Goal: Contribute content: Contribute content

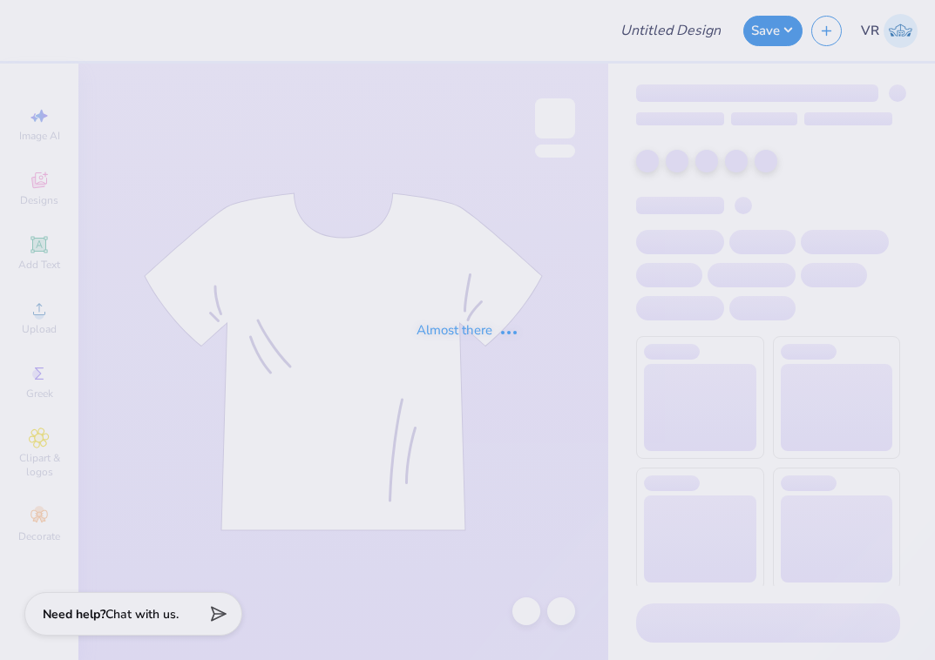
type input "Chi o new fdoc tank navy"
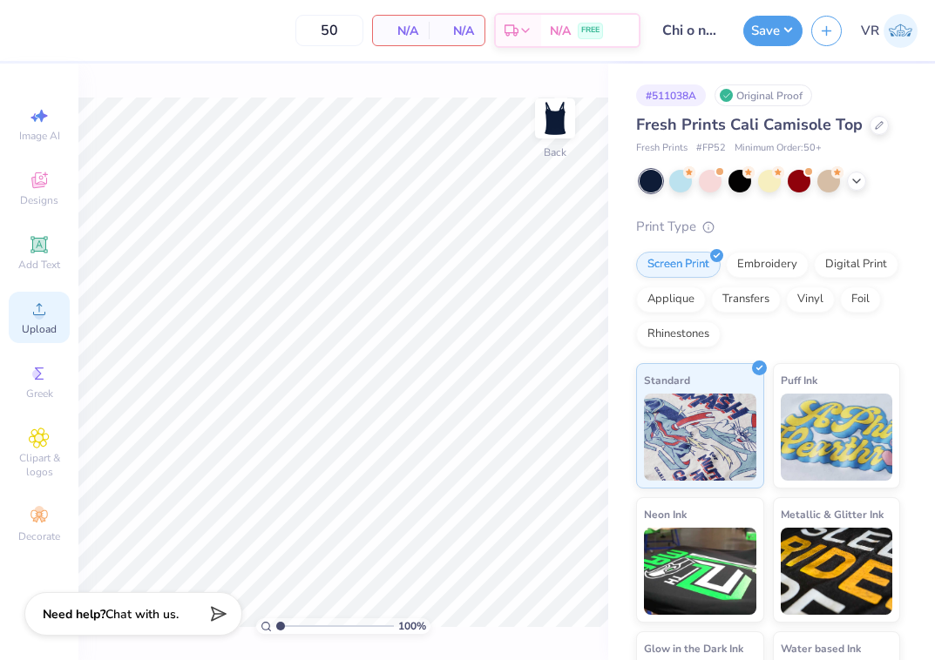
click at [33, 316] on icon at bounding box center [39, 309] width 21 height 21
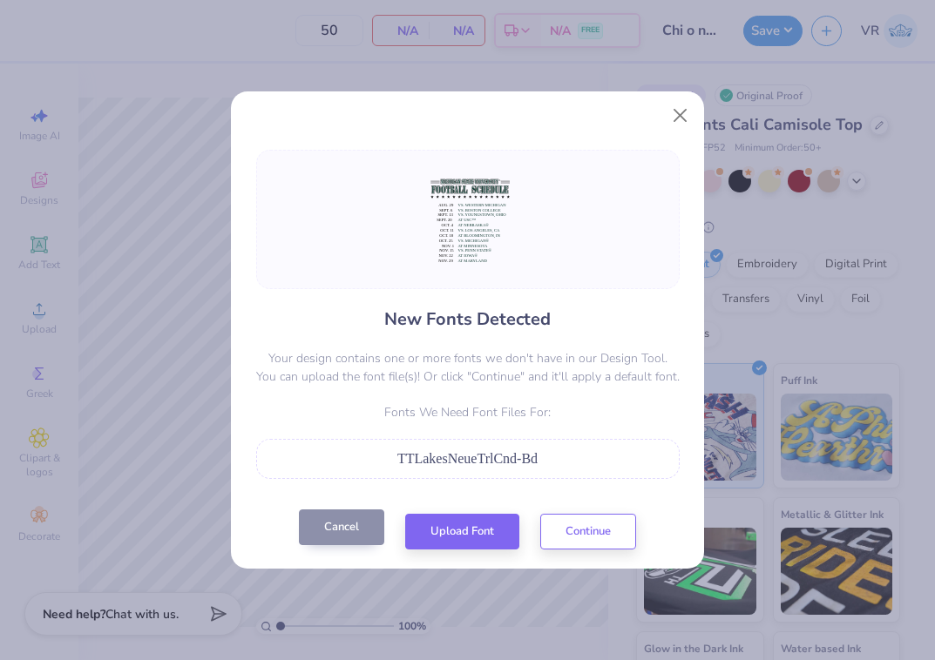
click at [329, 532] on button "Cancel" at bounding box center [341, 528] width 85 height 36
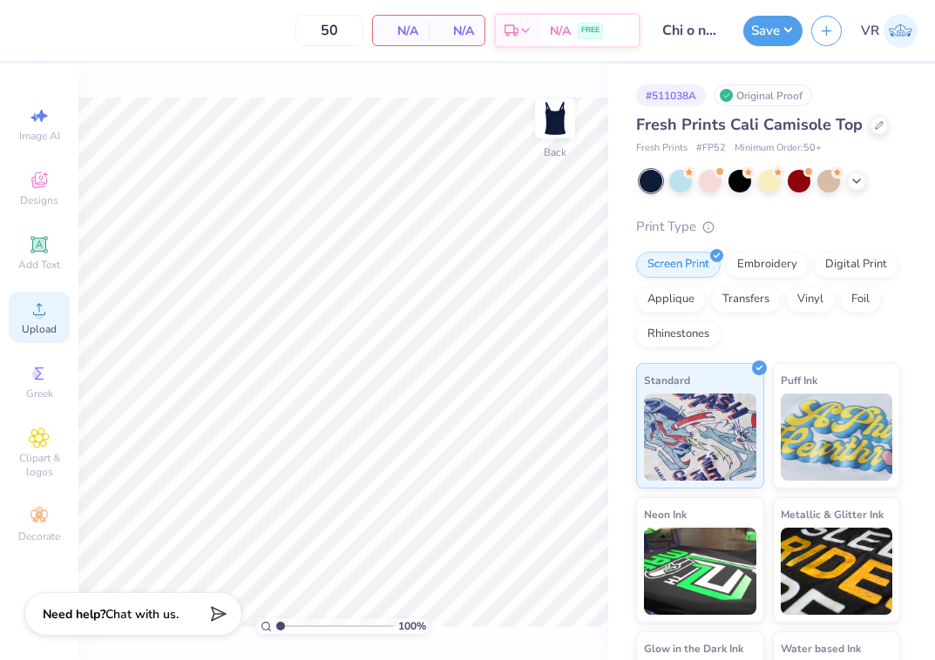
click at [30, 322] on span "Upload" at bounding box center [39, 329] width 35 height 14
click at [44, 310] on icon at bounding box center [39, 309] width 21 height 21
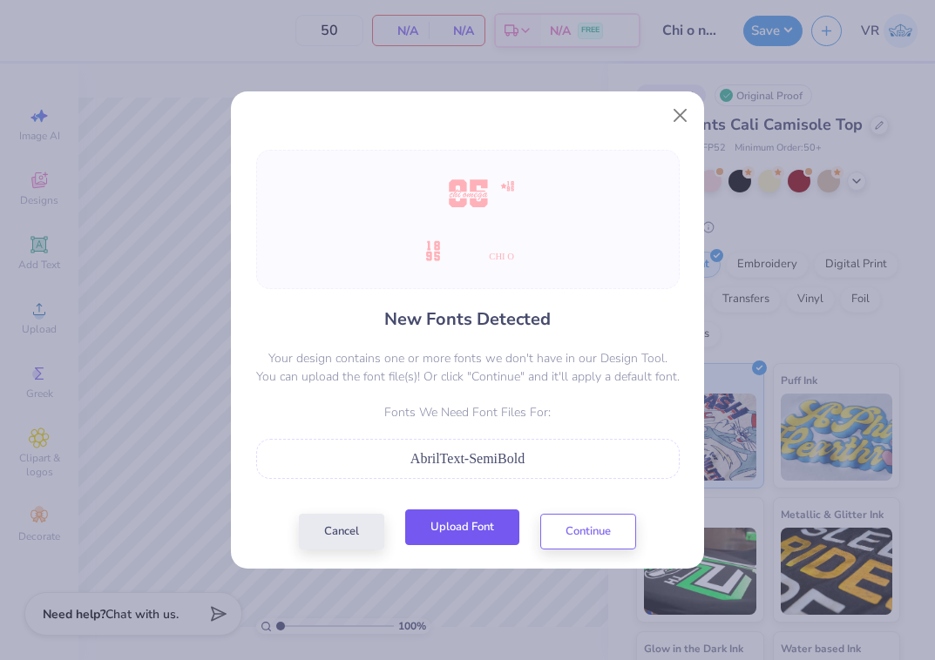
click at [463, 536] on button "Upload Font" at bounding box center [462, 528] width 114 height 36
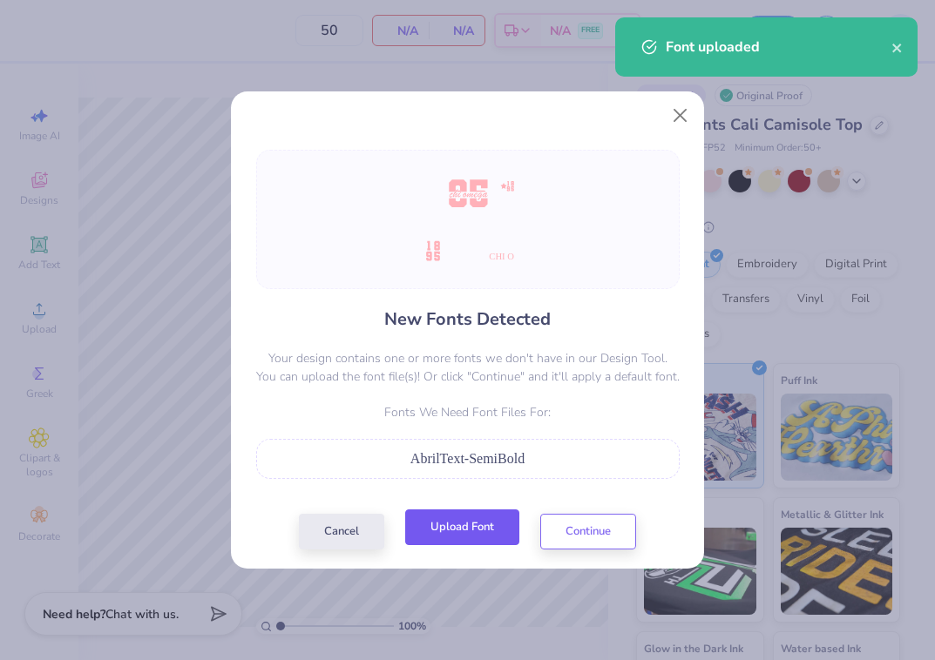
click at [464, 532] on button "Upload Font" at bounding box center [462, 528] width 114 height 36
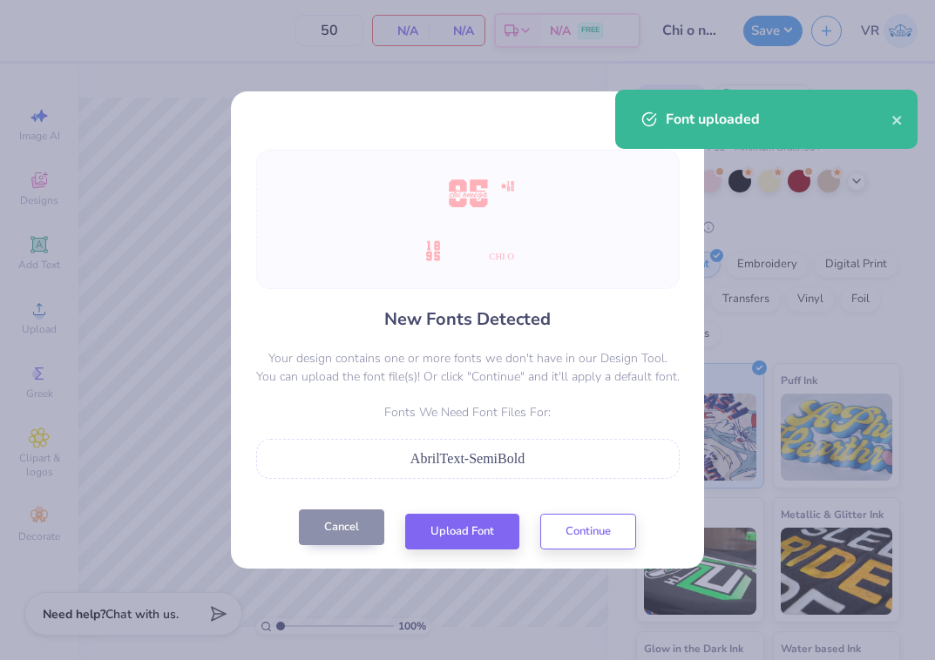
click at [335, 537] on button "Cancel" at bounding box center [341, 528] width 85 height 36
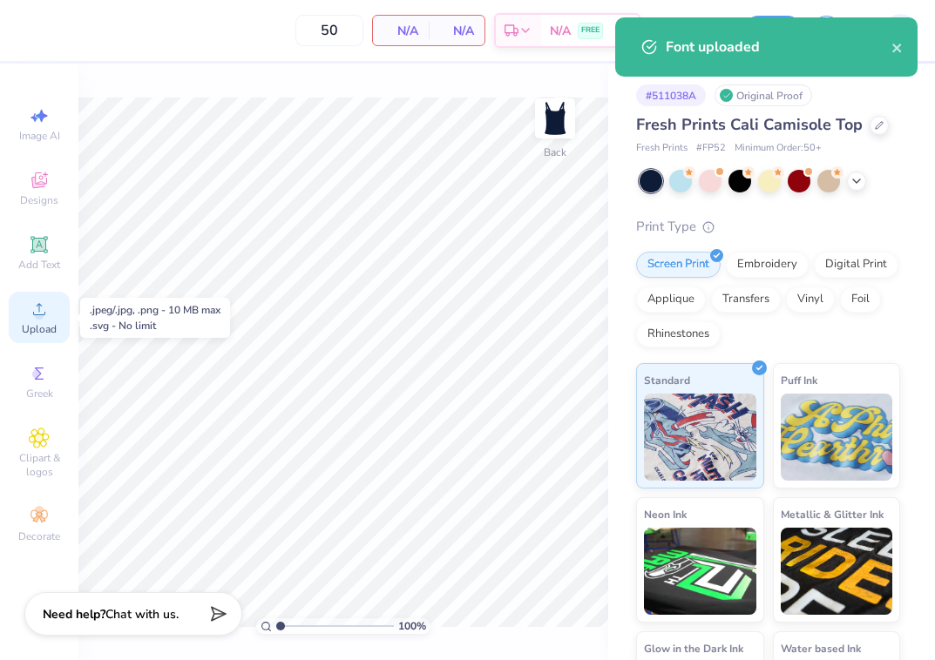
click at [27, 326] on span "Upload" at bounding box center [39, 329] width 35 height 14
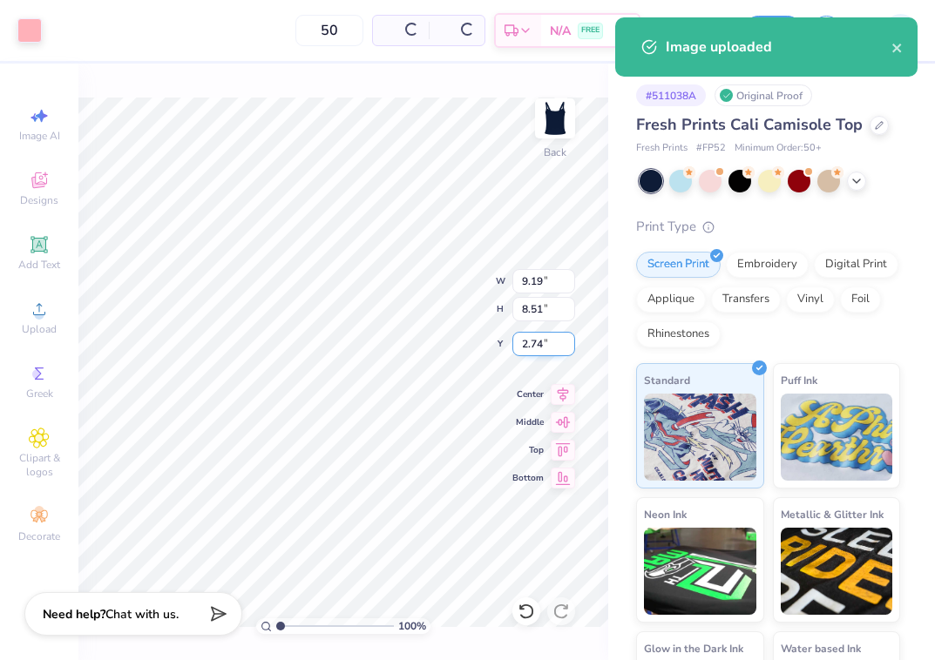
click at [532, 343] on input "2.74" at bounding box center [543, 344] width 63 height 24
type input "2.00"
click at [543, 284] on input "9.19" at bounding box center [543, 281] width 63 height 24
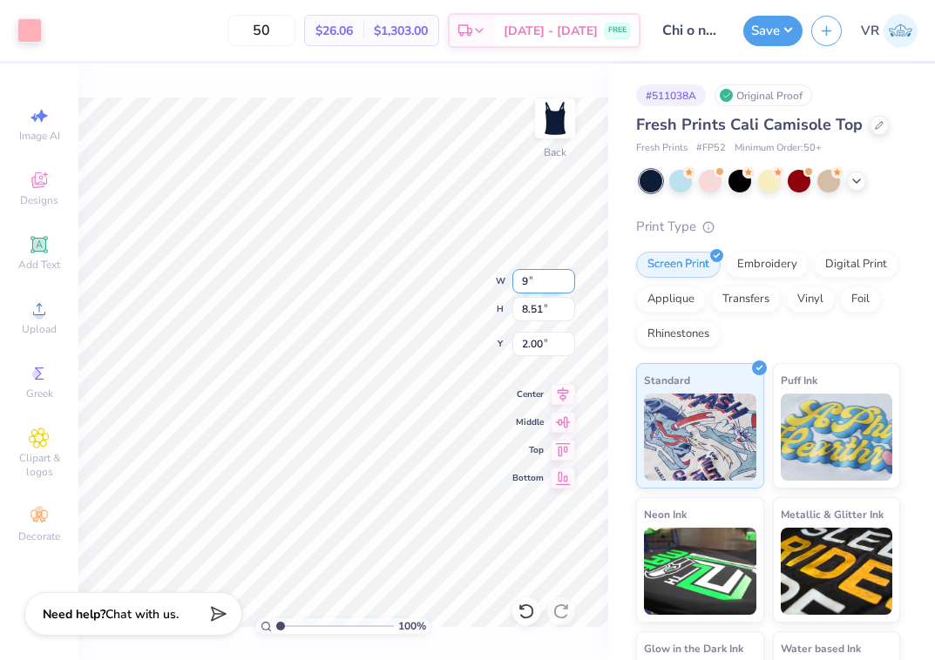
type input "9.00"
type input "8.34"
click at [547, 347] on input "2.09" at bounding box center [543, 344] width 63 height 24
type input "1.50"
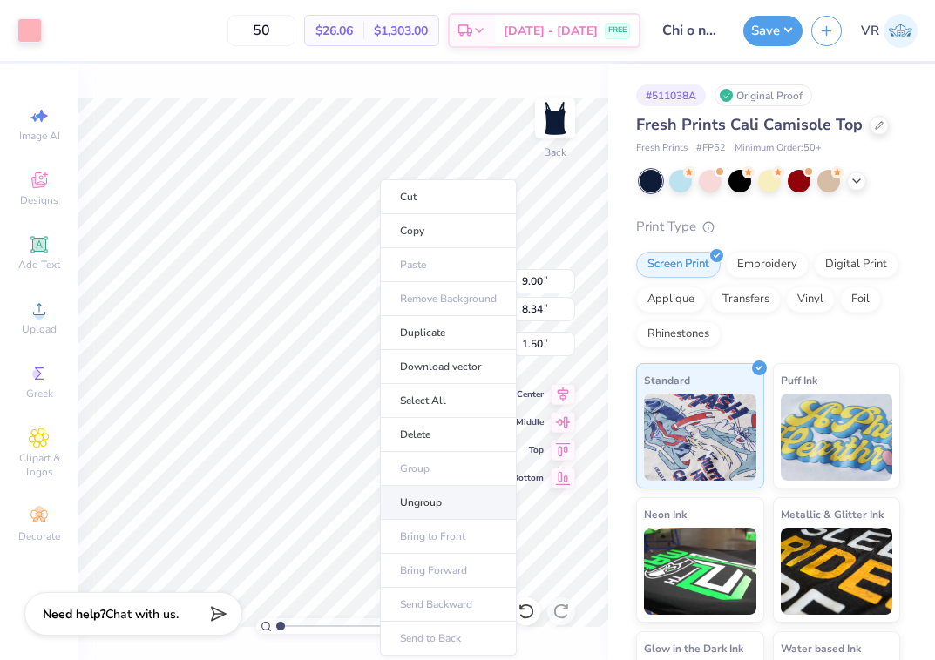
click at [440, 509] on li "Ungroup" at bounding box center [448, 503] width 137 height 34
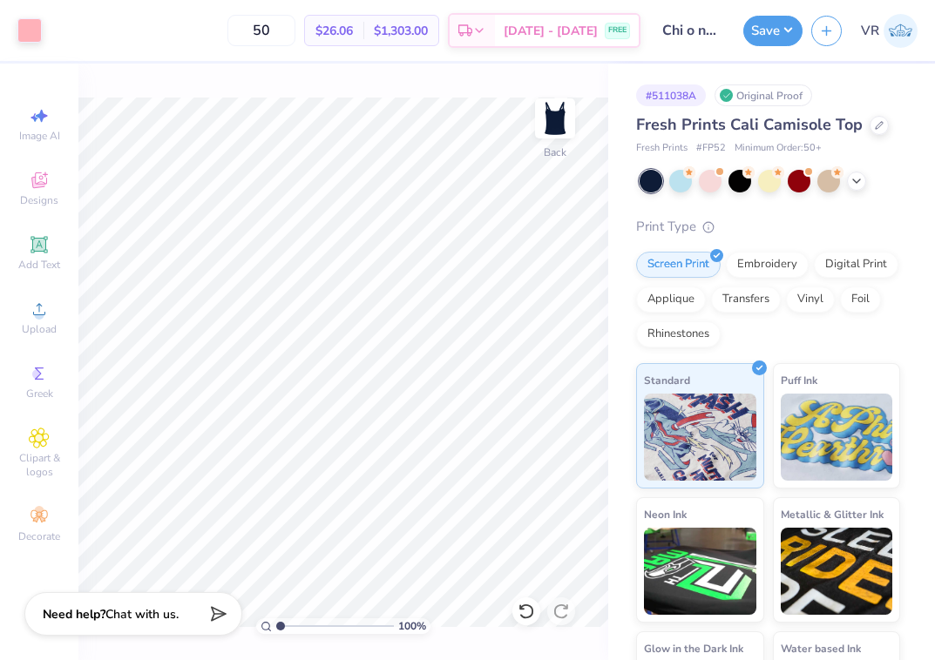
click at [601, 627] on div at bounding box center [343, 363] width 530 height 530
click at [544, 344] on input "0.56" at bounding box center [543, 344] width 63 height 24
type input "0.50"
click at [527, 598] on div "100 % Back" at bounding box center [343, 362] width 530 height 597
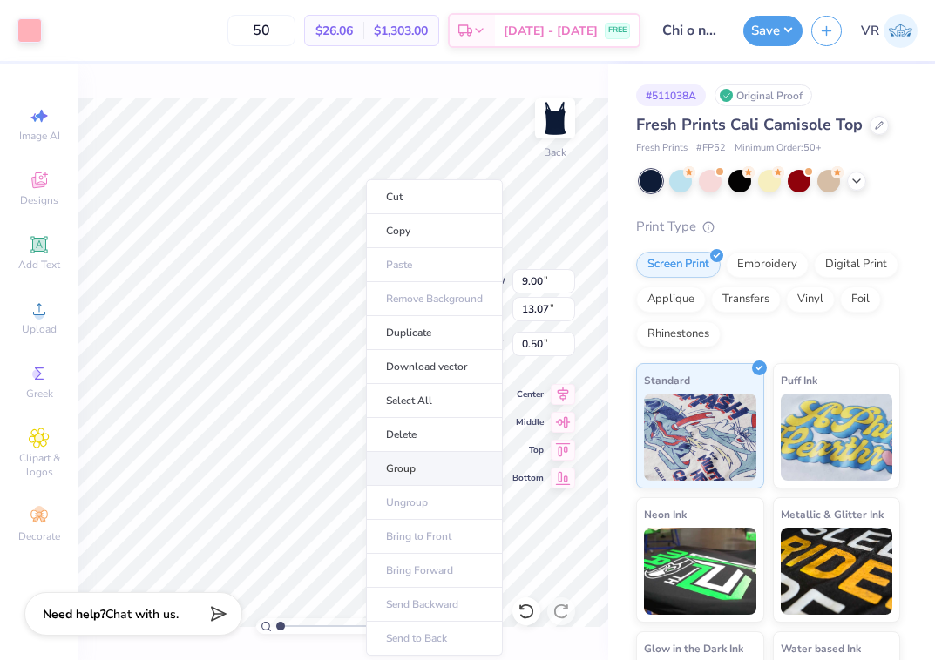
click at [414, 470] on li "Group" at bounding box center [434, 469] width 137 height 34
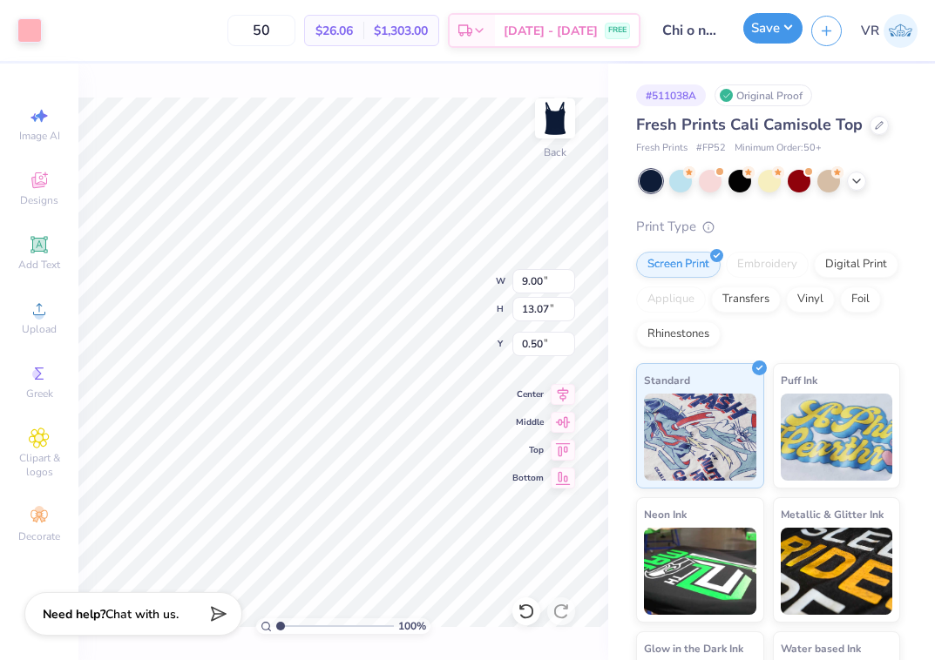
click at [765, 29] on button "Save" at bounding box center [772, 28] width 59 height 30
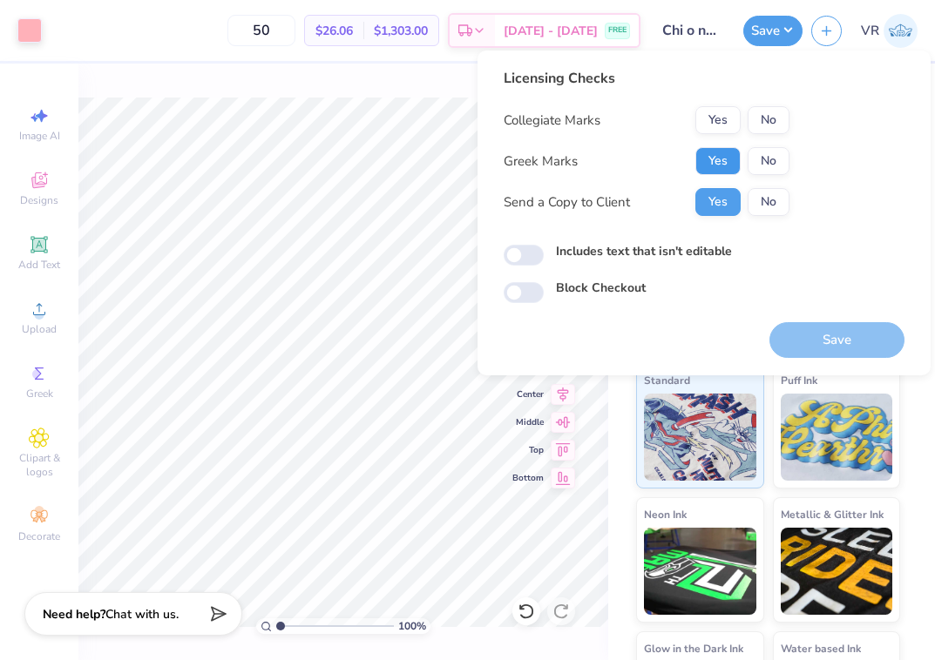
click at [714, 161] on button "Yes" at bounding box center [717, 161] width 45 height 28
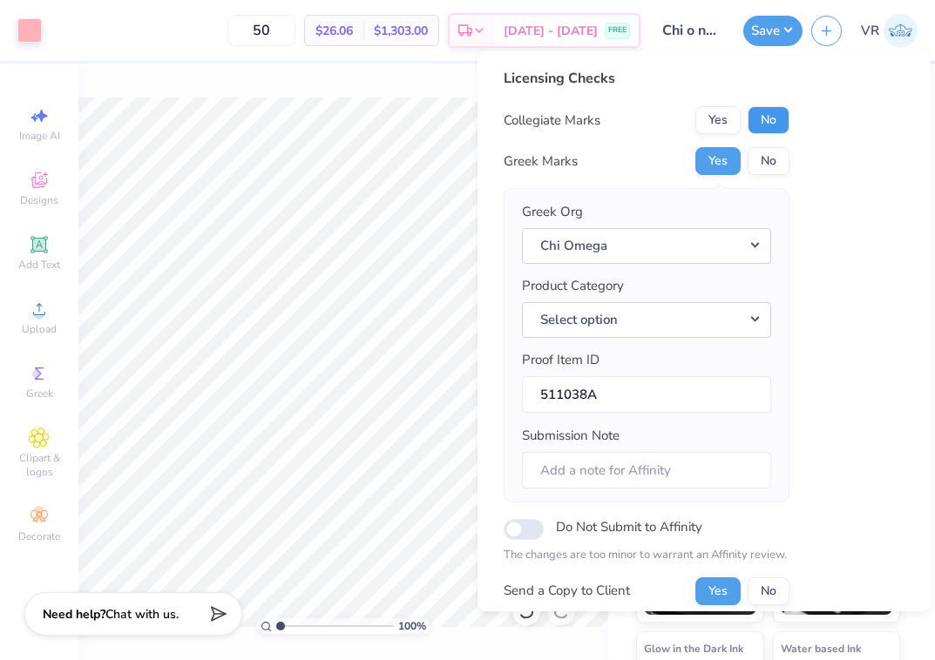
click at [780, 120] on button "No" at bounding box center [768, 120] width 42 height 28
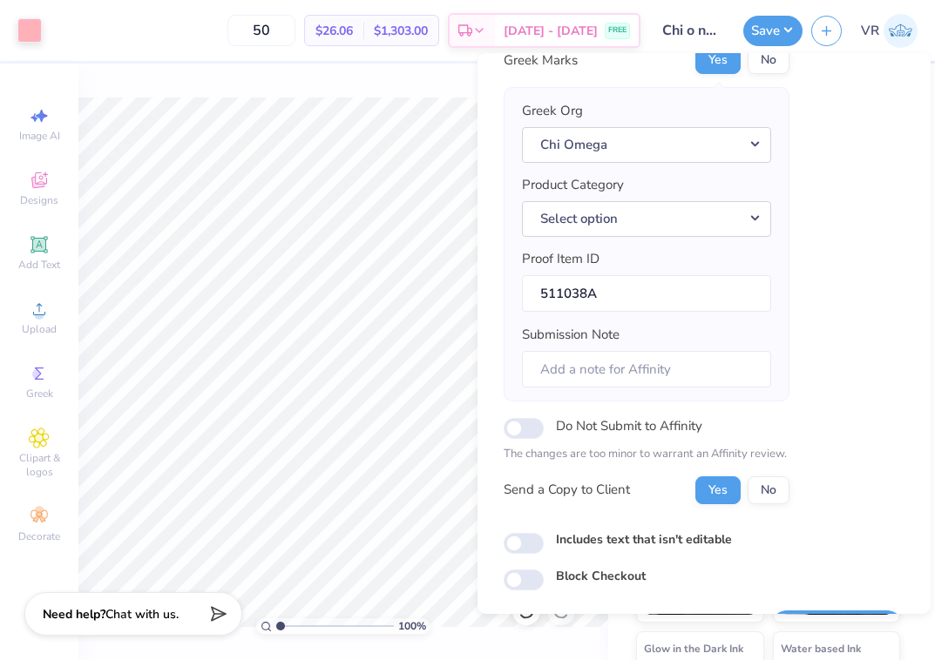
scroll to position [145, 0]
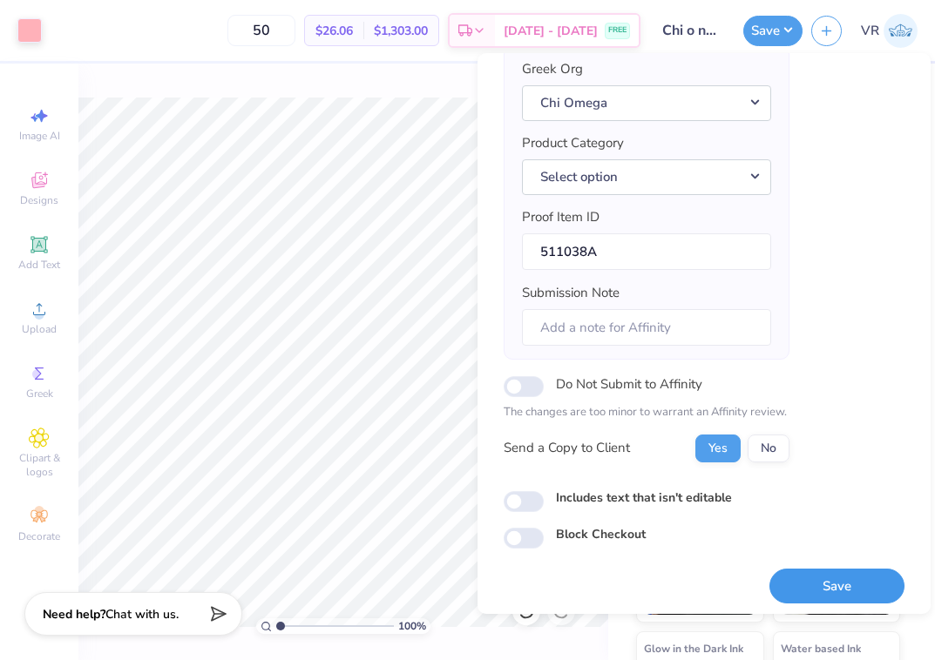
click at [803, 588] on button "Save" at bounding box center [836, 587] width 135 height 36
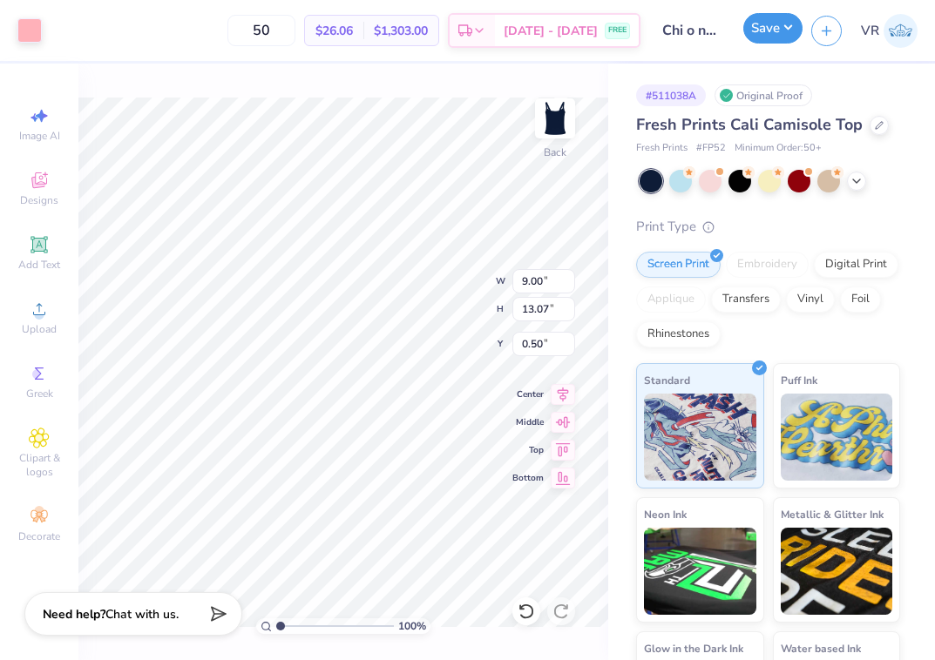
click at [750, 33] on button "Save" at bounding box center [772, 28] width 59 height 30
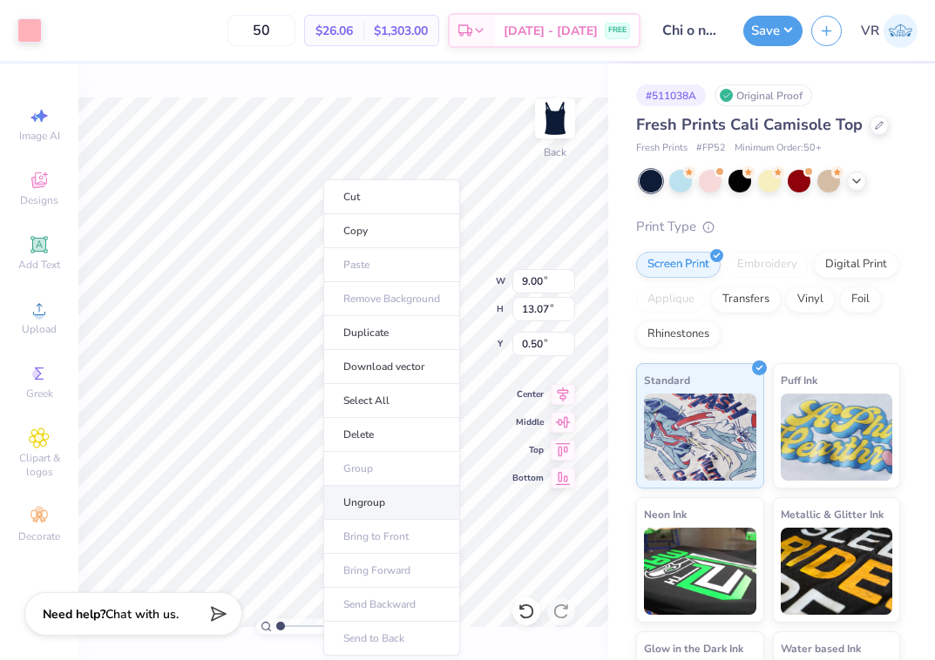
click at [376, 508] on li "Ungroup" at bounding box center [391, 503] width 137 height 34
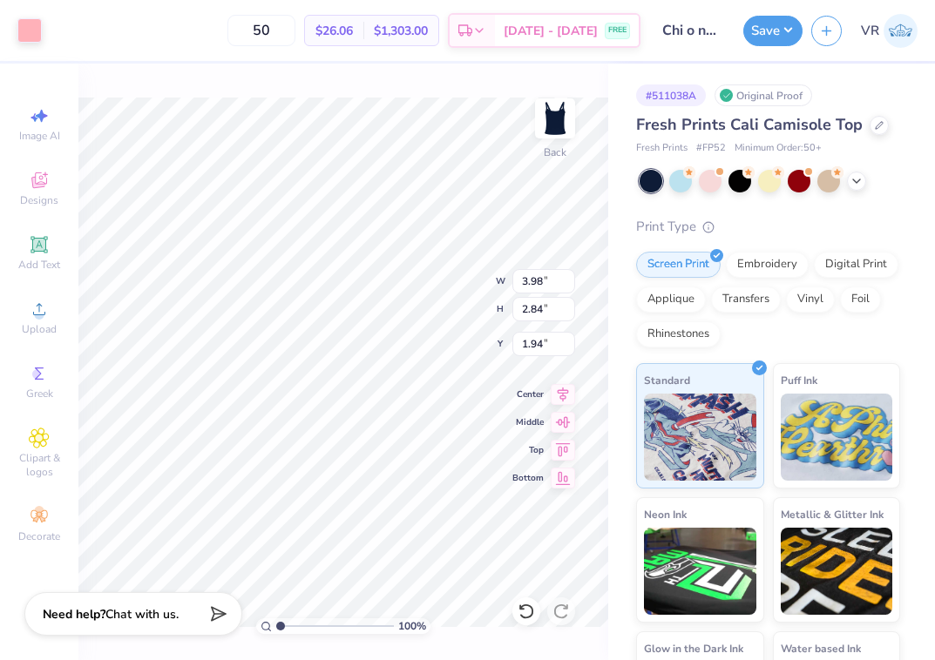
type input "4.71"
type input "3.36"
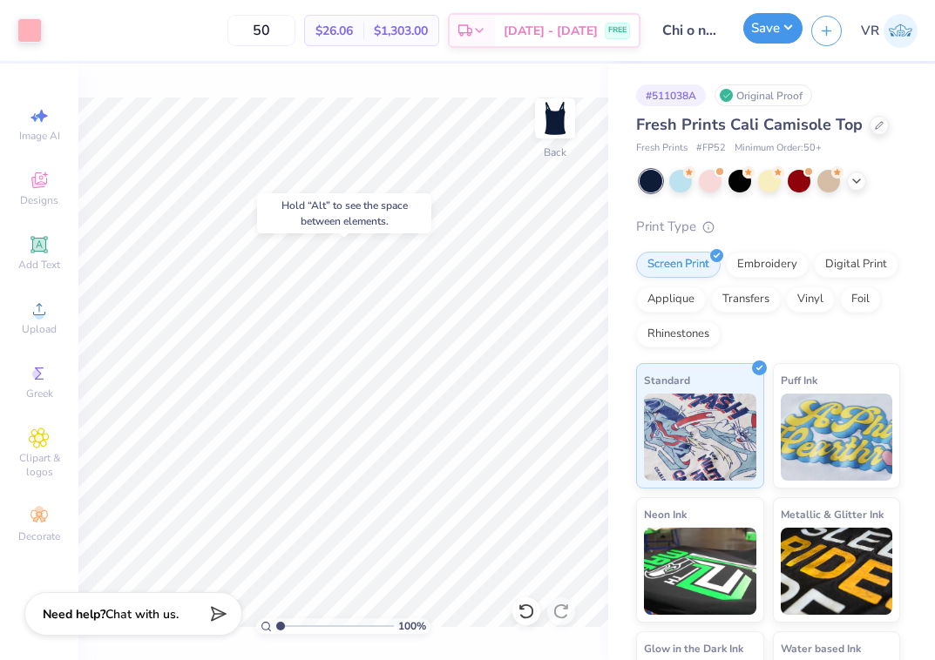
click at [783, 37] on button "Save" at bounding box center [772, 28] width 59 height 30
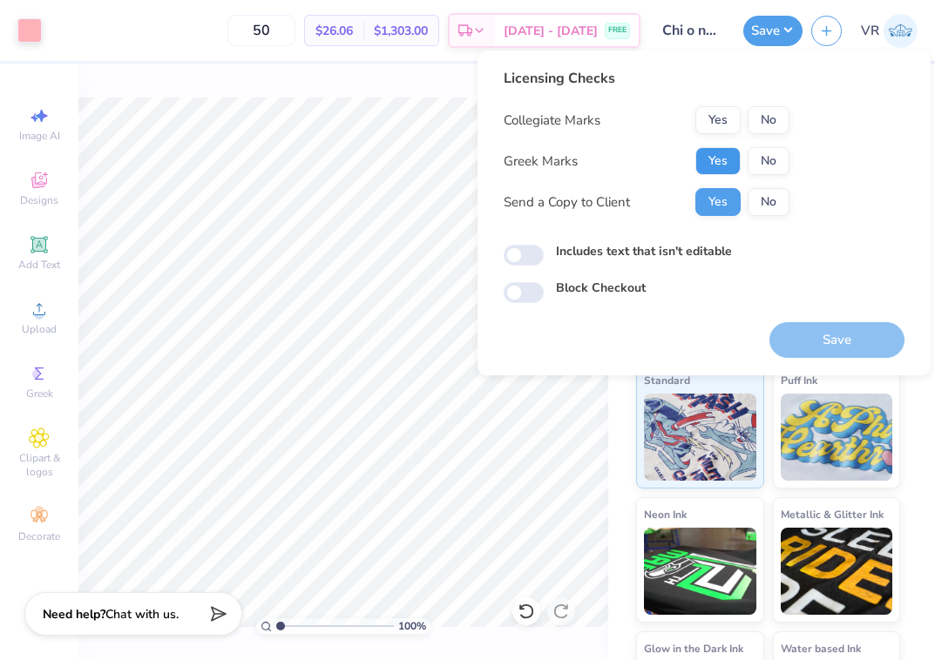
click at [718, 160] on button "Yes" at bounding box center [717, 161] width 45 height 28
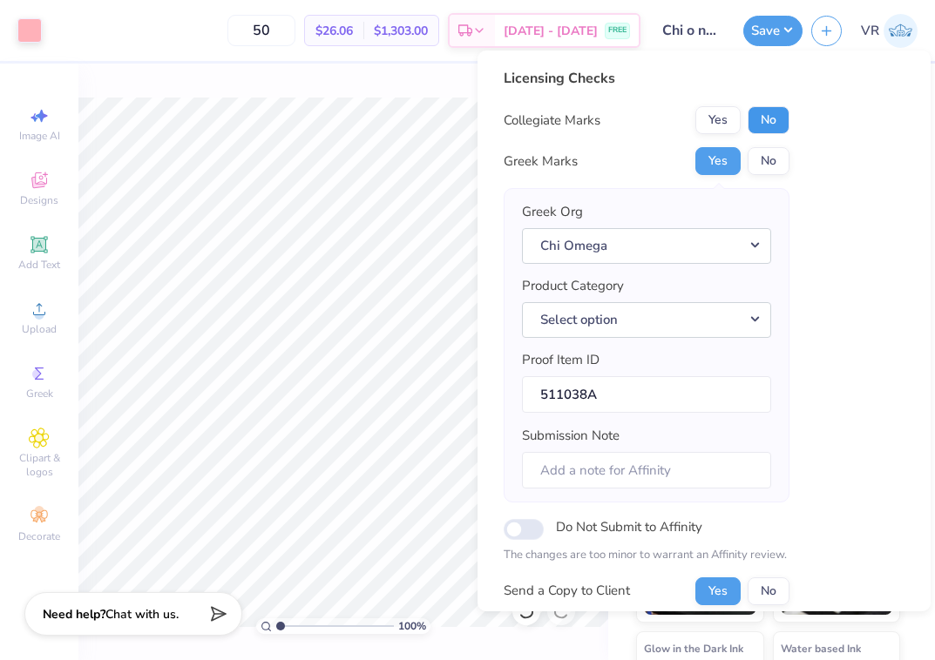
click at [759, 124] on button "No" at bounding box center [768, 120] width 42 height 28
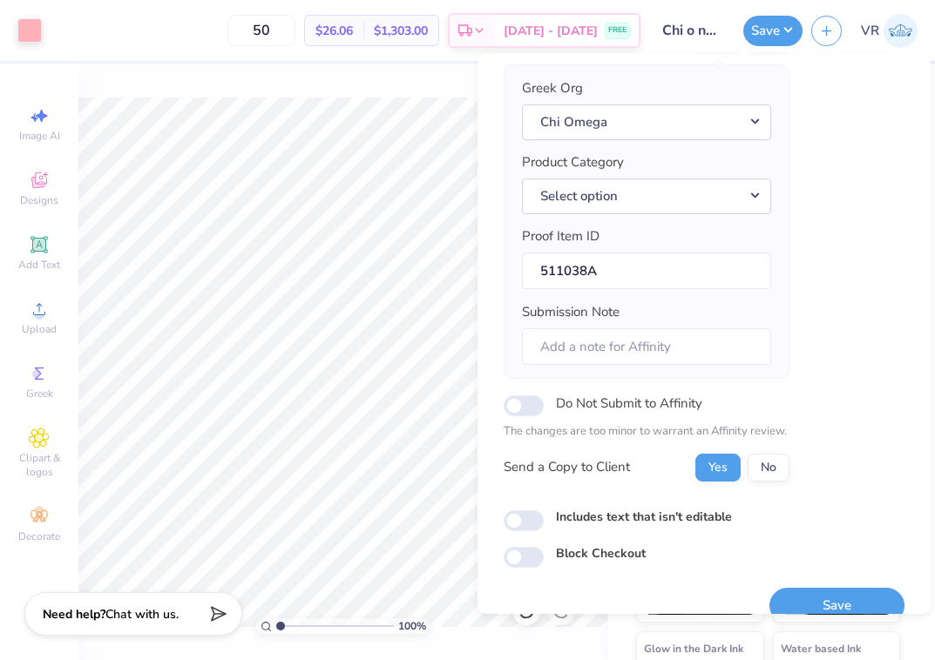
scroll to position [152, 0]
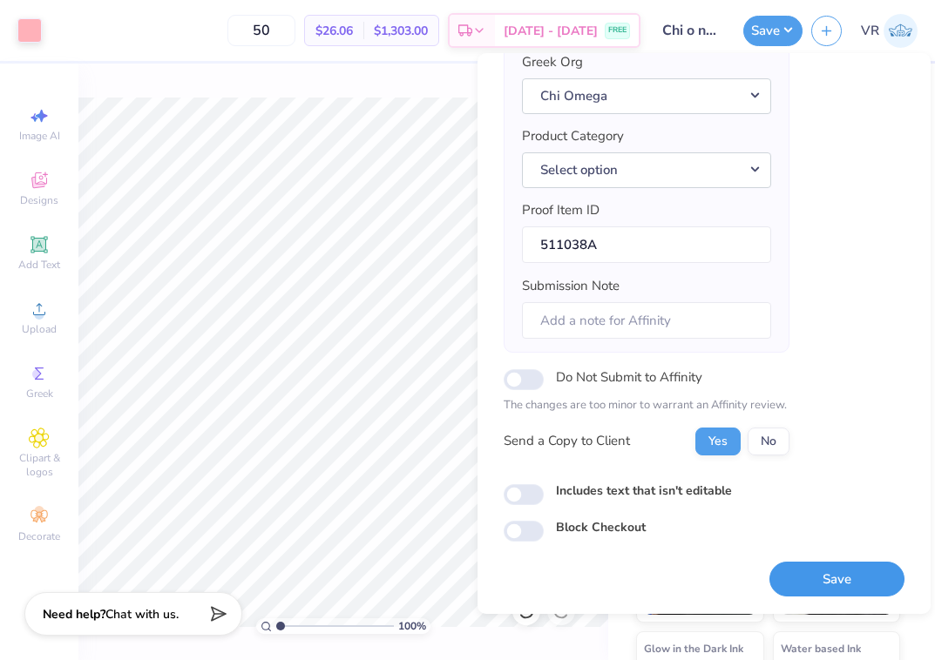
click at [801, 581] on button "Save" at bounding box center [836, 580] width 135 height 36
